Goal: Transaction & Acquisition: Purchase product/service

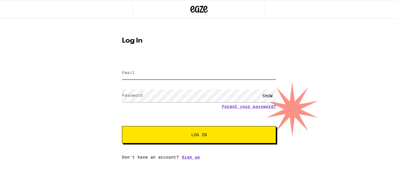
click at [152, 75] on input "Email" at bounding box center [199, 72] width 154 height 13
type input "[EMAIL_ADDRESS][DOMAIN_NAME]"
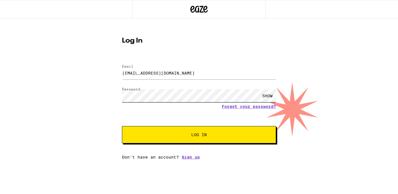
click at [122, 126] on button "Log In" at bounding box center [199, 134] width 154 height 17
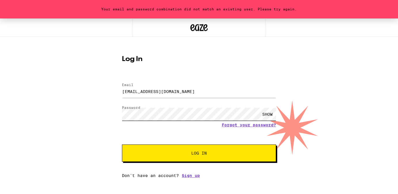
click at [96, 112] on div "Your email and password combination did not match an existing user. Please try …" at bounding box center [199, 97] width 398 height 159
click at [122, 144] on button "Log In" at bounding box center [199, 152] width 154 height 17
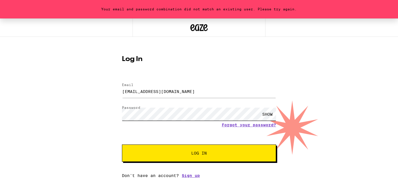
click at [93, 110] on div "Your email and password combination did not match an existing user. Please try …" at bounding box center [199, 97] width 398 height 159
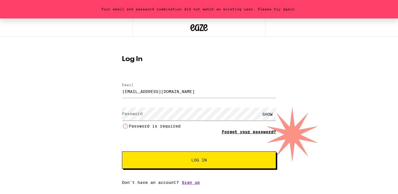
click at [250, 125] on form "Email Email [EMAIL_ADDRESS][DOMAIN_NAME] Password Password SHOW Password is req…" at bounding box center [199, 122] width 154 height 91
click at [246, 132] on link "Forgot your password?" at bounding box center [249, 131] width 54 height 5
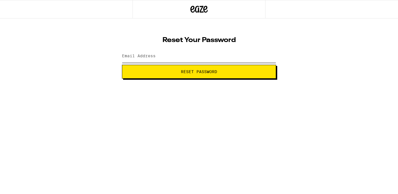
click at [165, 58] on input "Email Address" at bounding box center [199, 56] width 154 height 13
type input "[EMAIL_ADDRESS][DOMAIN_NAME]"
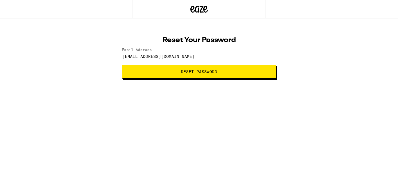
click at [187, 71] on span "Reset Password" at bounding box center [199, 72] width 36 height 4
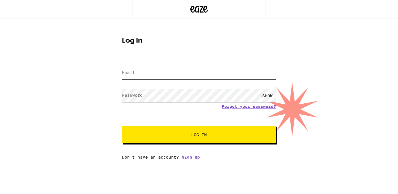
click at [144, 71] on input "Email" at bounding box center [199, 72] width 154 height 13
type input "[EMAIL_ADDRESS][DOMAIN_NAME]"
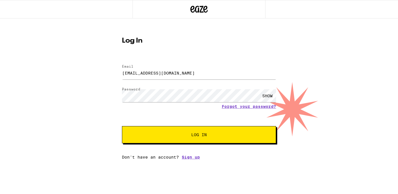
click at [200, 137] on span "Log In" at bounding box center [199, 134] width 16 height 4
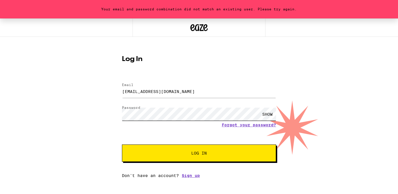
click at [87, 118] on div "Your email and password combination did not match an existing user. Please try …" at bounding box center [199, 97] width 398 height 159
click at [64, 105] on div "Your email and password combination did not match an existing user. Please try …" at bounding box center [199, 97] width 398 height 159
click at [272, 113] on div "SHOW" at bounding box center [267, 113] width 17 height 13
click at [211, 155] on span "Log In" at bounding box center [198, 153] width 107 height 4
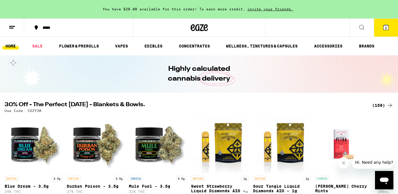
click at [157, 41] on ul "HOME SALE FLOWER & PREROLLS VAPES EDIBLES CONCENTRATES WELLNESS, TINCTURES & CA…" at bounding box center [199, 46] width 398 height 18
click at [156, 45] on link "EDIBLES" at bounding box center [153, 46] width 24 height 7
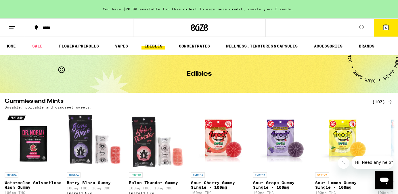
click at [315, 28] on div "***** 5" at bounding box center [199, 27] width 398 height 18
click at [362, 26] on icon at bounding box center [361, 27] width 7 height 7
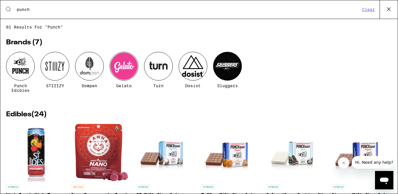
type input "punch"
click at [24, 66] on div at bounding box center [20, 66] width 29 height 29
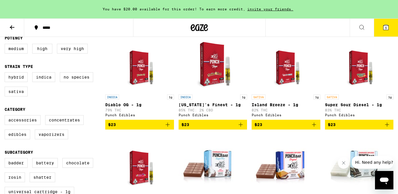
scroll to position [174, 0]
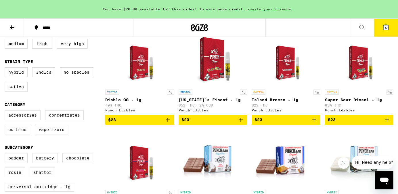
click at [22, 134] on label "Edibles" at bounding box center [18, 129] width 26 height 10
click at [6, 111] on input "Edibles" at bounding box center [6, 111] width 0 height 0
checkbox input "true"
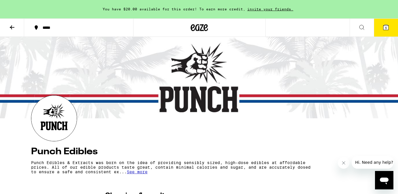
click at [10, 27] on icon at bounding box center [12, 27] width 5 height 4
click at [12, 25] on icon at bounding box center [12, 27] width 7 height 7
click at [316, 26] on div "***** 5" at bounding box center [199, 27] width 398 height 18
click at [301, 27] on div "***** 5" at bounding box center [199, 27] width 398 height 18
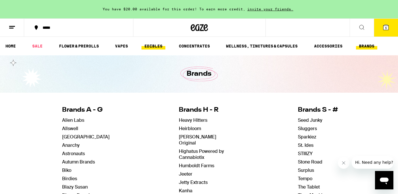
click at [156, 45] on link "EDIBLES" at bounding box center [153, 46] width 24 height 7
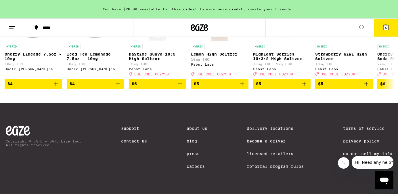
scroll to position [410, 0]
